Goal: Task Accomplishment & Management: Manage account settings

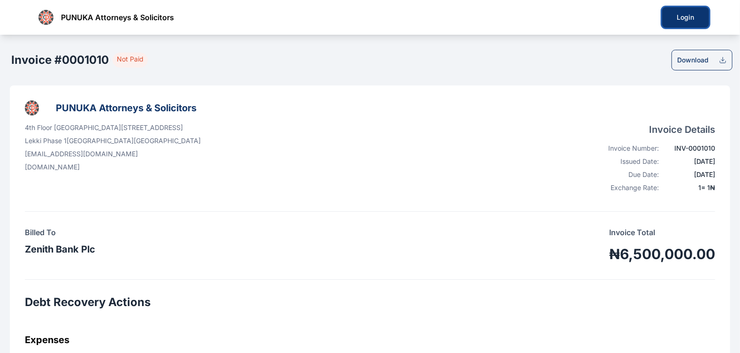
click at [680, 24] on button "Login" at bounding box center [685, 17] width 47 height 21
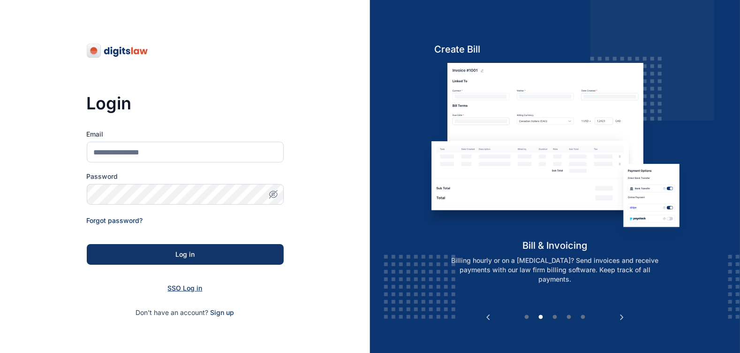
click at [190, 290] on span "SSO Log in" at bounding box center [185, 288] width 35 height 8
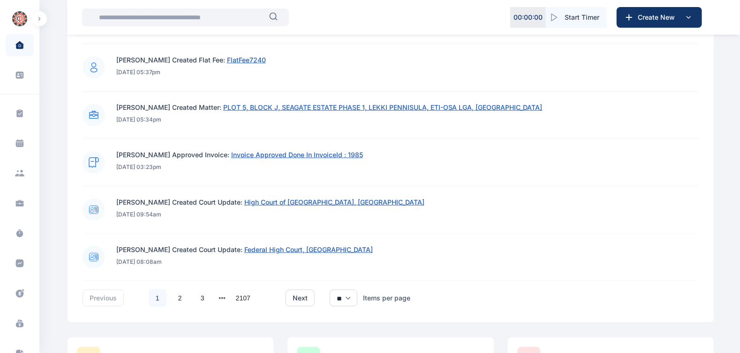
scroll to position [623, 0]
click at [267, 151] on span "Invoice Approved Done In InvoiceId : 1985" at bounding box center [297, 154] width 132 height 8
click at [281, 153] on span "Invoice Approved Done In InvoiceId : 1985" at bounding box center [297, 154] width 132 height 8
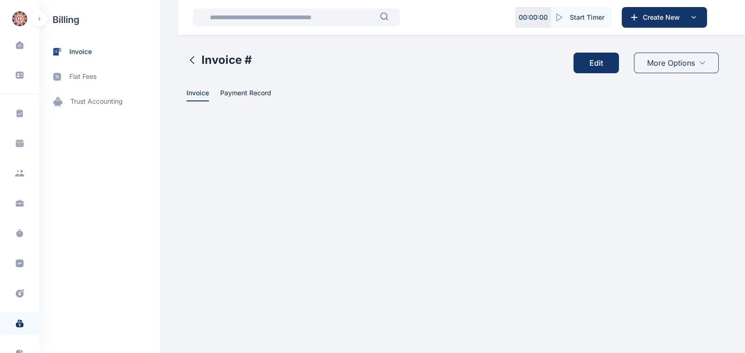
click at [591, 65] on button "Edit" at bounding box center [596, 63] width 45 height 21
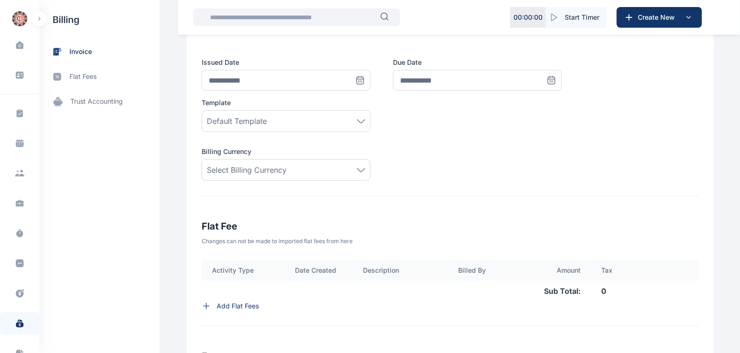
scroll to position [142, 0]
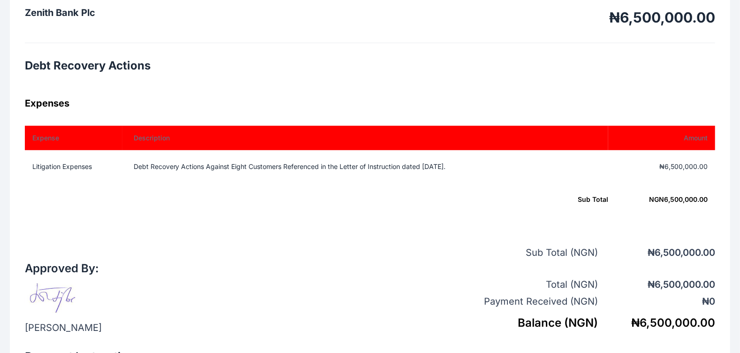
scroll to position [234, 0]
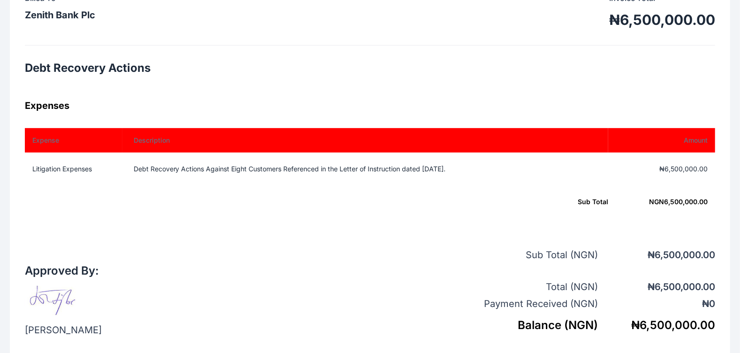
click at [686, 179] on td "₦6,500,000.00" at bounding box center [661, 168] width 107 height 33
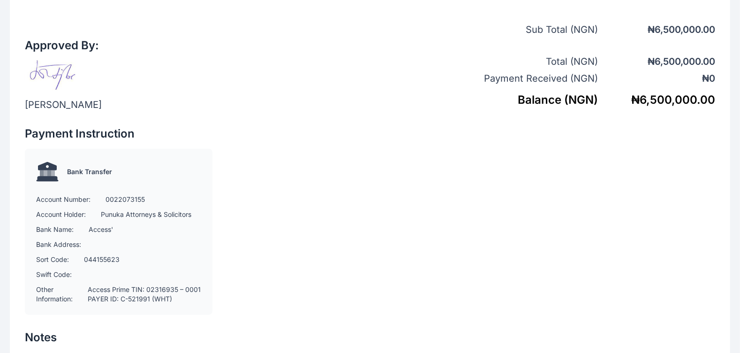
scroll to position [488, 0]
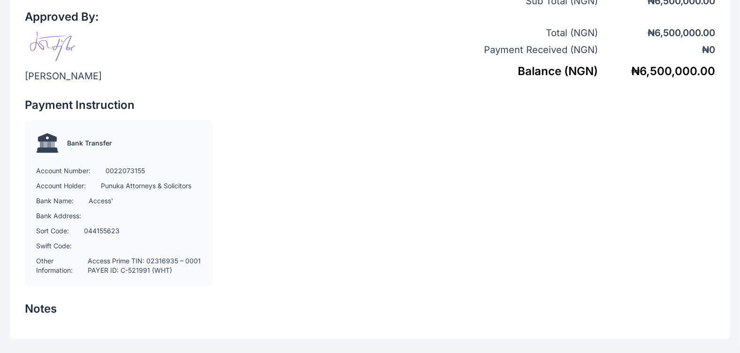
click at [138, 235] on div "Bank Transfer Account Number: 0022073155 Account Holder: Punuka Attorneys & Sol…" at bounding box center [119, 203] width 188 height 166
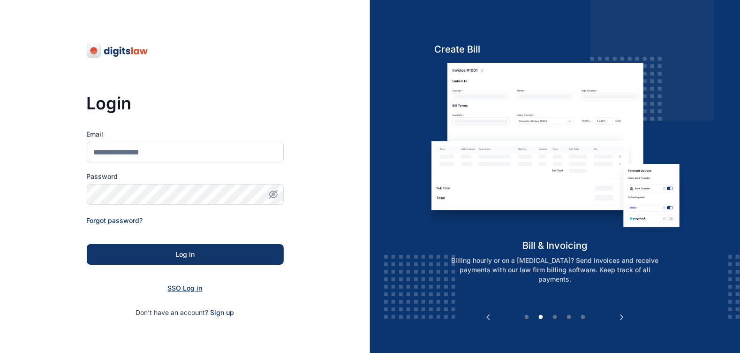
click at [182, 288] on span "SSO Log in" at bounding box center [185, 288] width 35 height 8
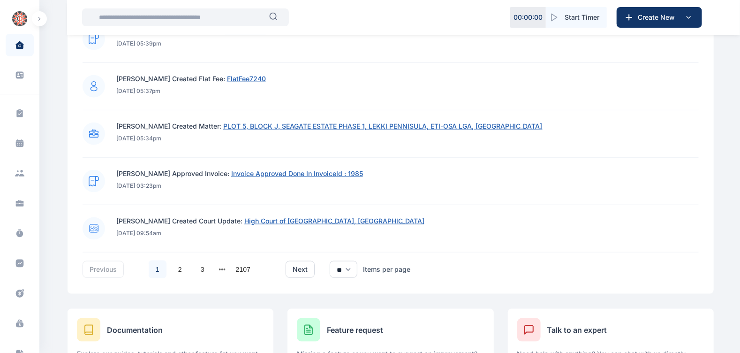
scroll to position [652, 0]
click at [174, 268] on link "2" at bounding box center [180, 269] width 18 height 18
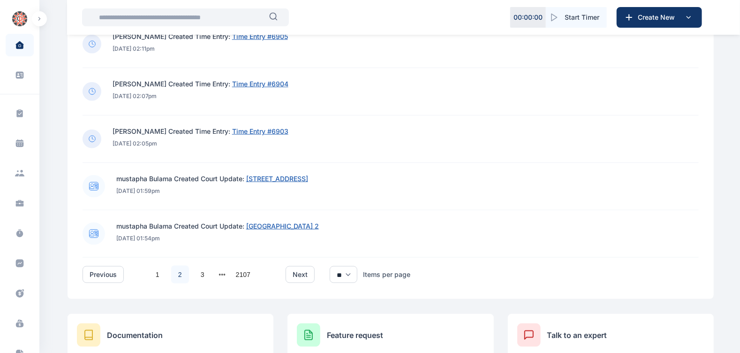
scroll to position [653, 0]
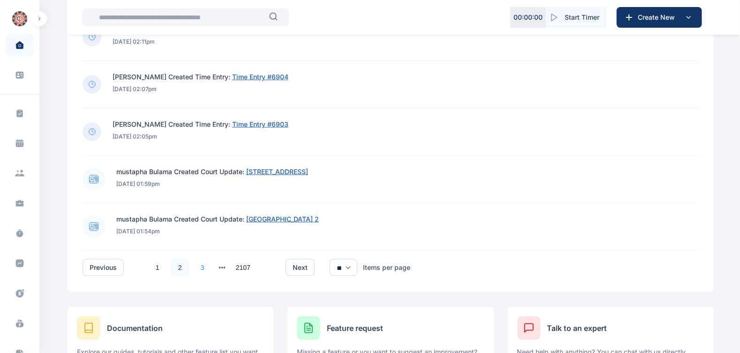
click at [204, 265] on link "3" at bounding box center [203, 267] width 18 height 18
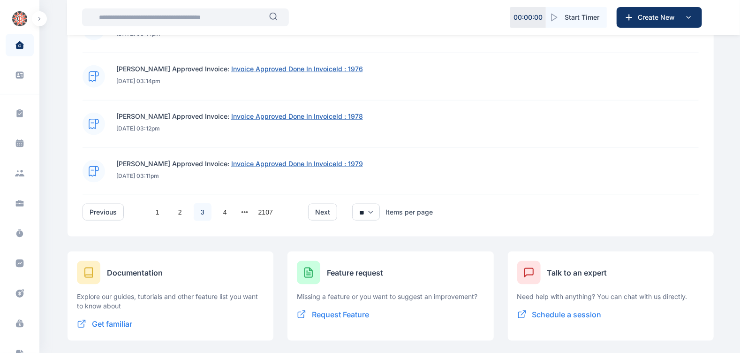
scroll to position [710, 0]
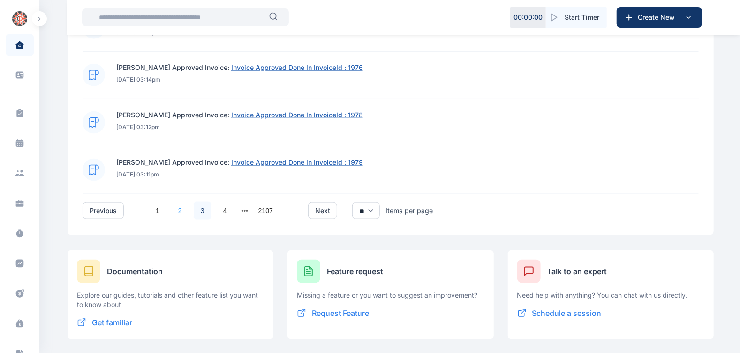
click at [178, 212] on link "2" at bounding box center [180, 211] width 18 height 18
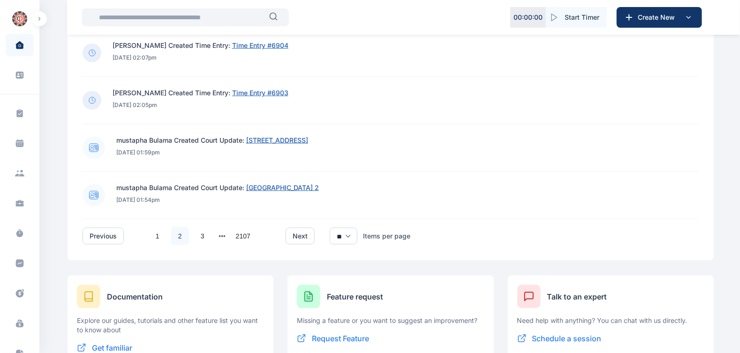
scroll to position [686, 0]
click at [155, 231] on link "1" at bounding box center [158, 234] width 18 height 18
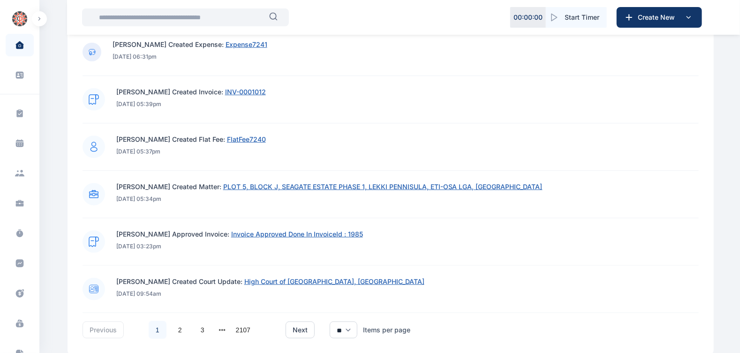
scroll to position [593, 0]
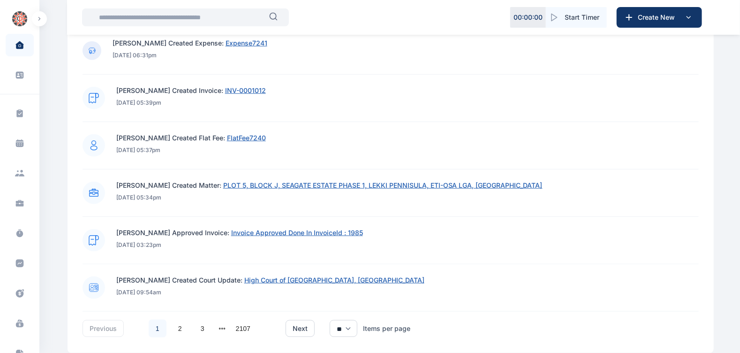
click at [270, 229] on span "Invoice Approved Done In InvoiceId : 1985" at bounding box center [297, 232] width 132 height 8
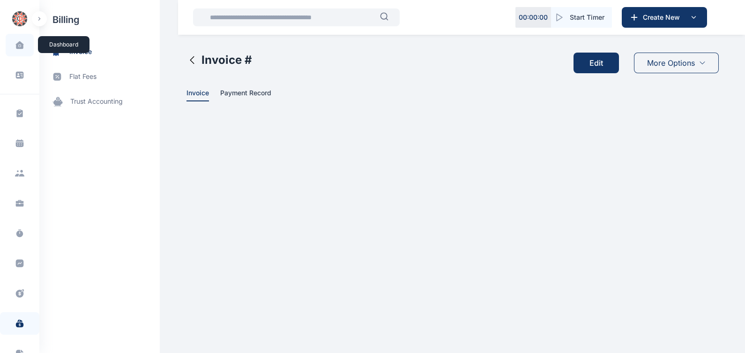
click at [19, 47] on icon at bounding box center [19, 45] width 8 height 8
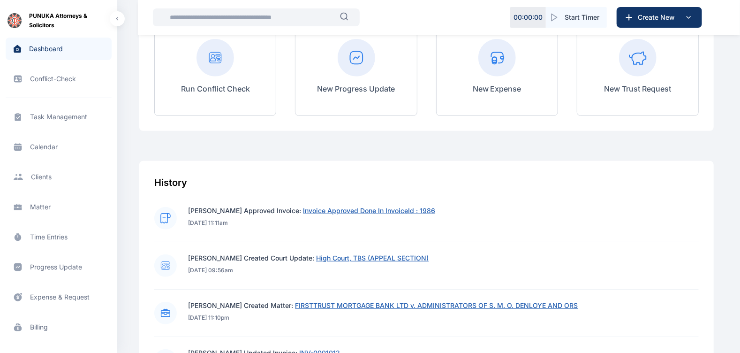
scroll to position [234, 0]
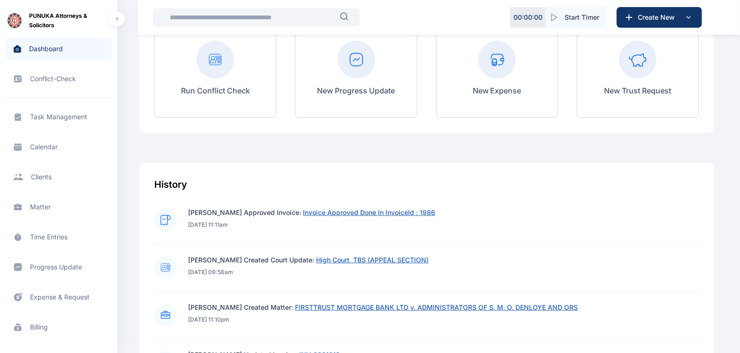
click at [237, 19] on input "text" at bounding box center [252, 17] width 176 height 19
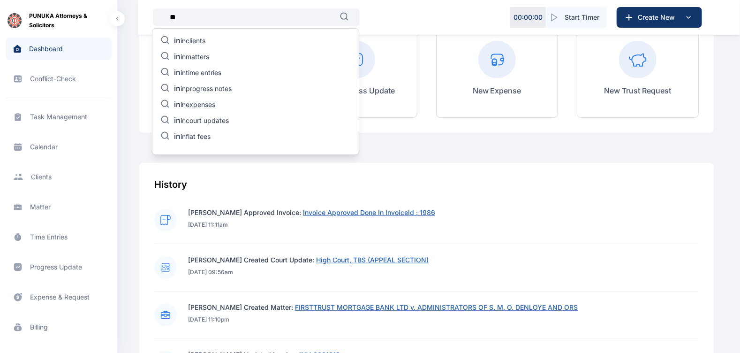
type input "*"
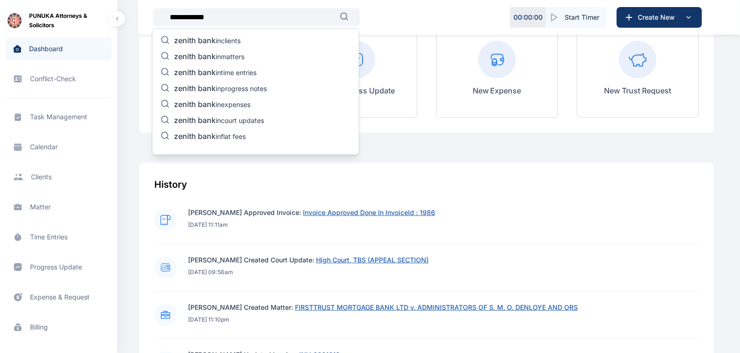
type input "**********"
click at [216, 104] on span "zenith bank" at bounding box center [195, 103] width 42 height 9
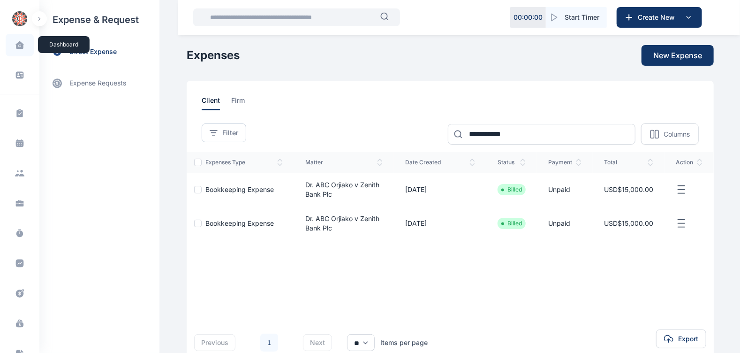
click at [23, 46] on span at bounding box center [19, 45] width 23 height 20
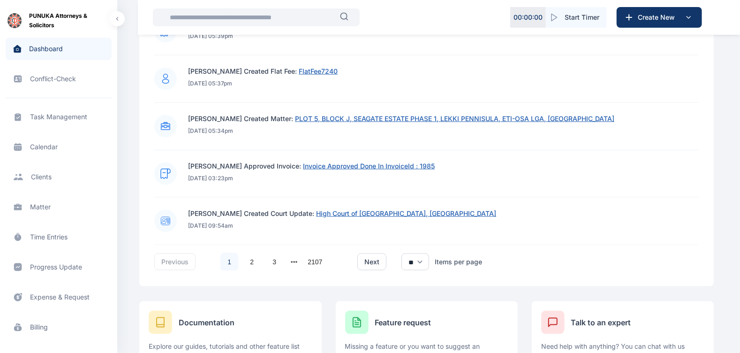
scroll to position [662, 0]
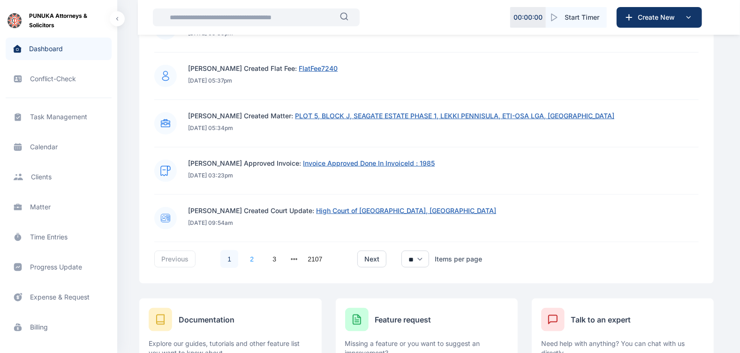
click at [254, 259] on link "2" at bounding box center [252, 259] width 18 height 18
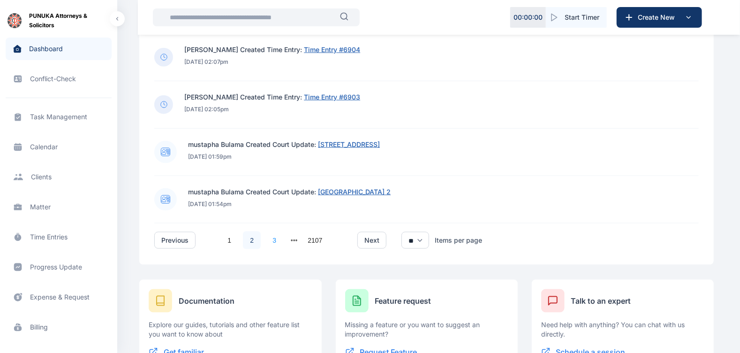
scroll to position [697, 0]
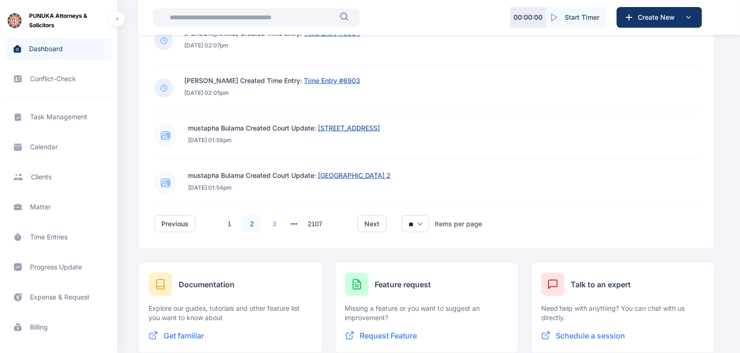
click at [272, 224] on link "3" at bounding box center [274, 224] width 18 height 18
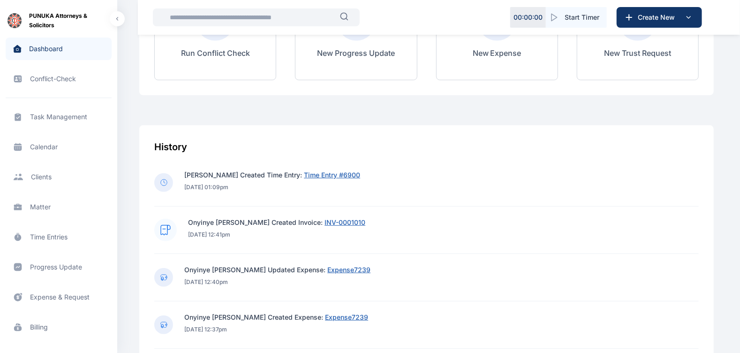
scroll to position [286, 0]
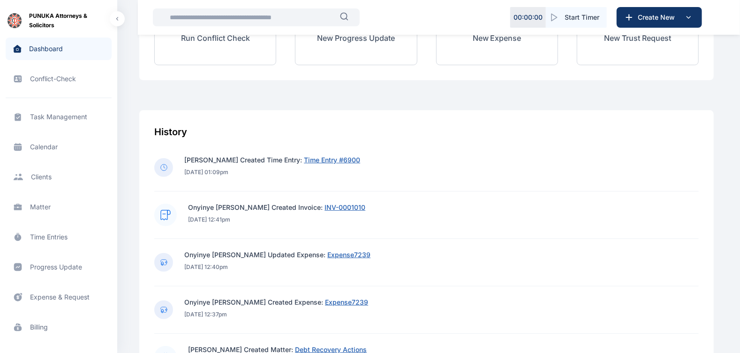
click at [339, 204] on span "INV-0001010" at bounding box center [344, 207] width 41 height 8
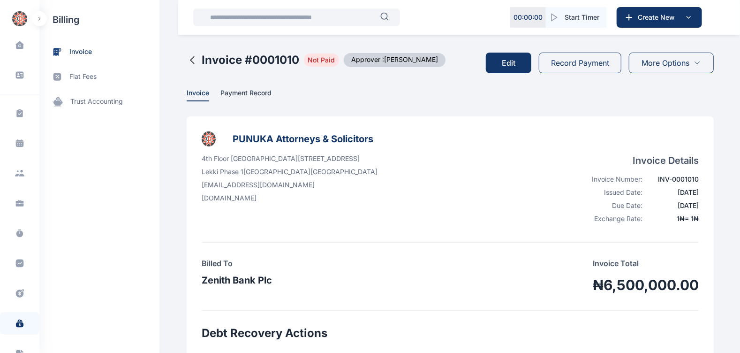
click at [509, 64] on button "Edit" at bounding box center [508, 63] width 45 height 21
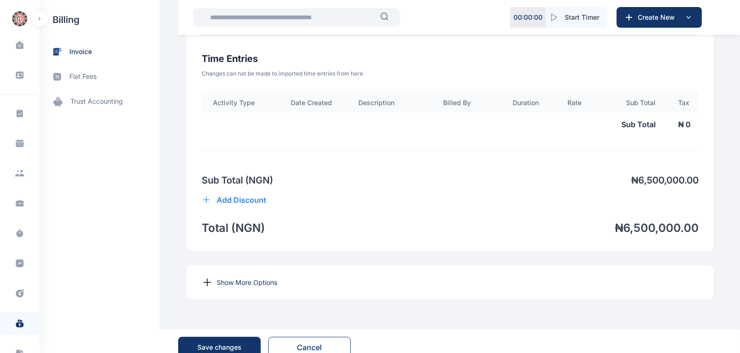
scroll to position [713, 0]
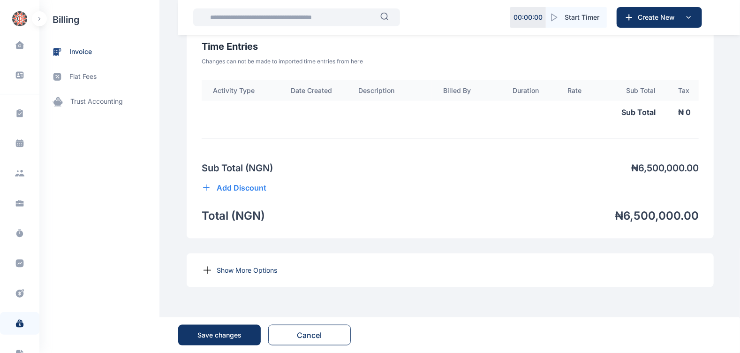
click at [252, 267] on p "Show More Options" at bounding box center [247, 269] width 60 height 9
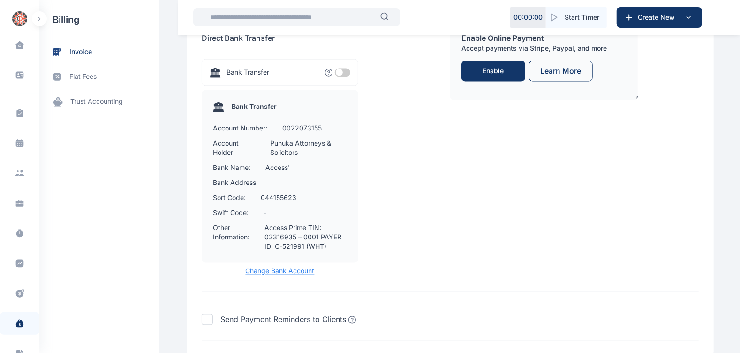
scroll to position [1118, 0]
click at [288, 275] on span "Change Bank Account" at bounding box center [280, 269] width 157 height 9
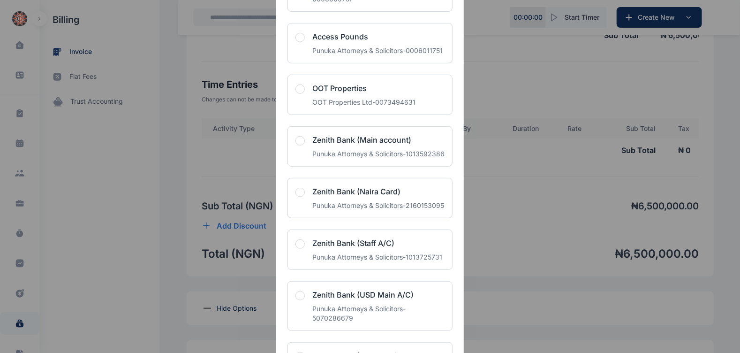
scroll to position [317, 0]
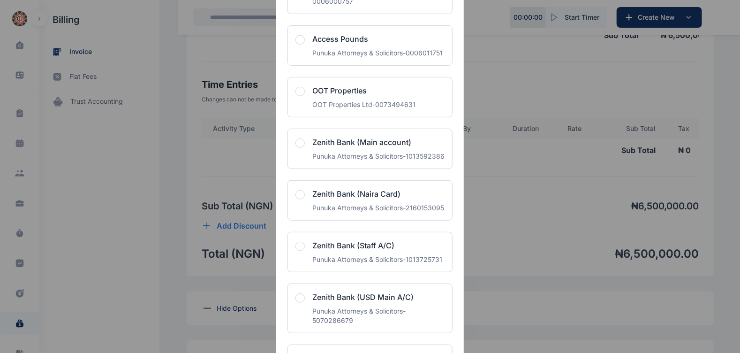
click at [298, 147] on span "button" at bounding box center [299, 142] width 9 height 9
click at [244, 185] on div "Select Bank Account Choose bank for invoice payment NA Default Operating Accoun…" at bounding box center [370, 176] width 740 height 353
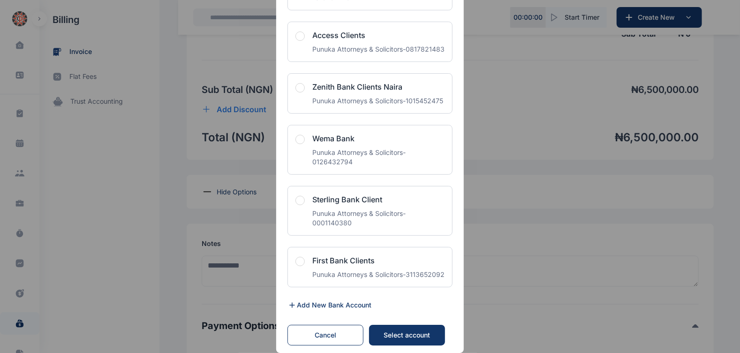
scroll to position [785, 0]
click at [413, 333] on div "Select account" at bounding box center [406, 334] width 57 height 9
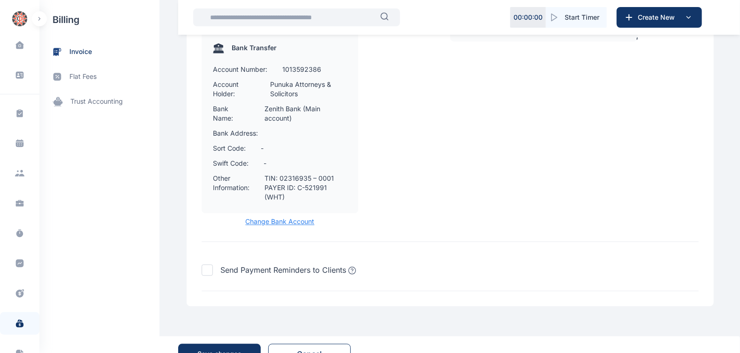
scroll to position [1202, 0]
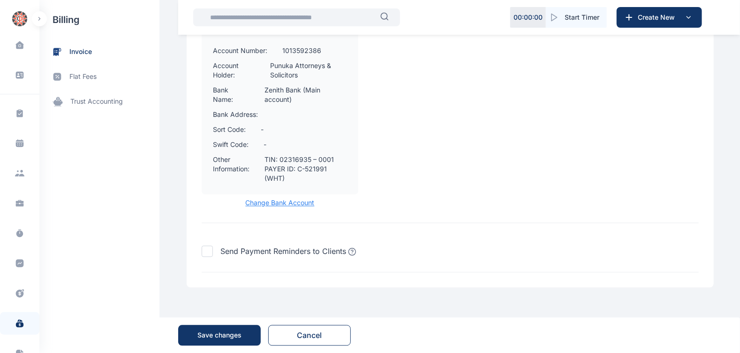
click at [240, 335] on div "Save changes" at bounding box center [219, 334] width 44 height 9
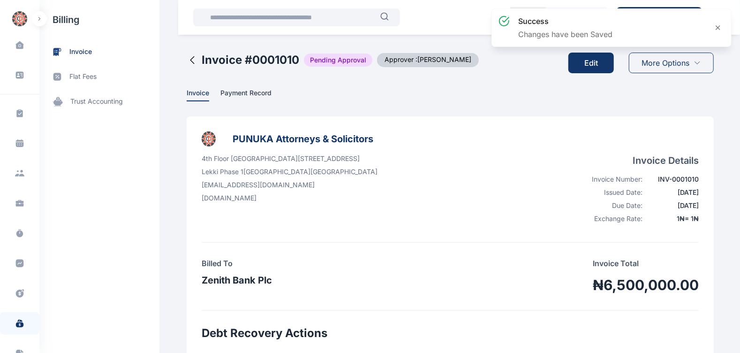
click at [678, 62] on span "More Options" at bounding box center [666, 62] width 48 height 11
click at [469, 173] on div "4th Floor [GEOGRAPHIC_DATA][STREET_ADDRESS] [EMAIL_ADDRESS][DOMAIN_NAME] [DOMAI…" at bounding box center [450, 190] width 497 height 73
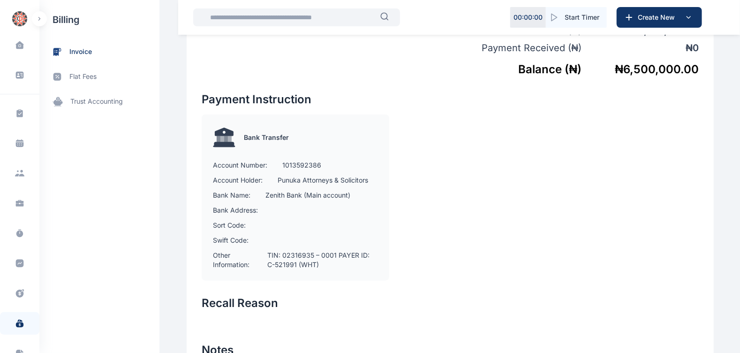
scroll to position [554, 0]
